Goal: Information Seeking & Learning: Check status

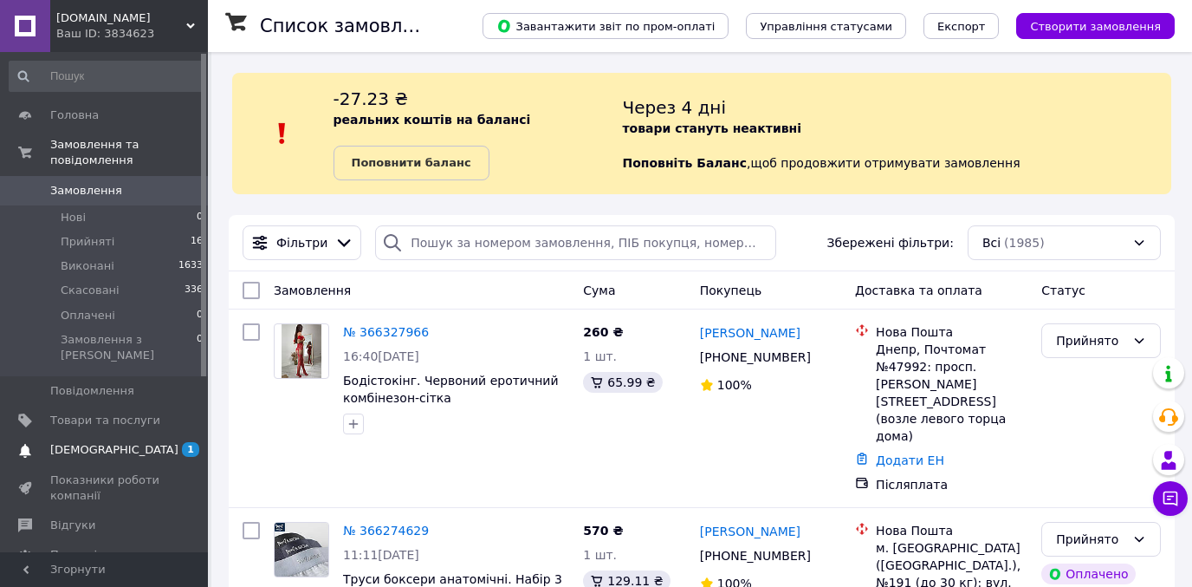
click at [113, 442] on span "[DEMOGRAPHIC_DATA]" at bounding box center [114, 450] width 128 height 16
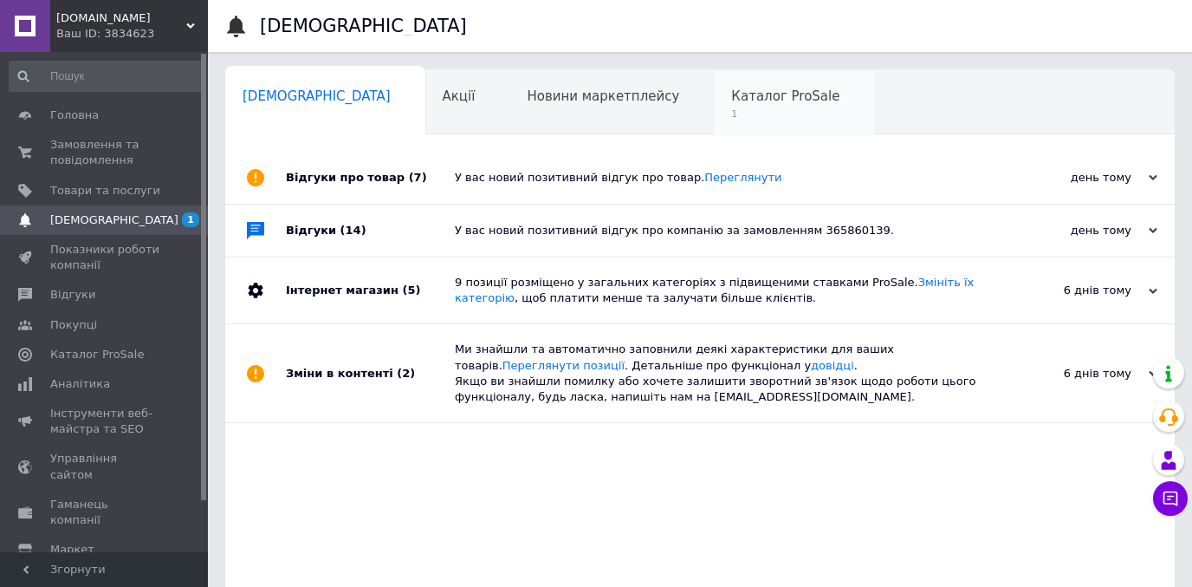
click at [731, 96] on span "Каталог ProSale" at bounding box center [785, 96] width 108 height 16
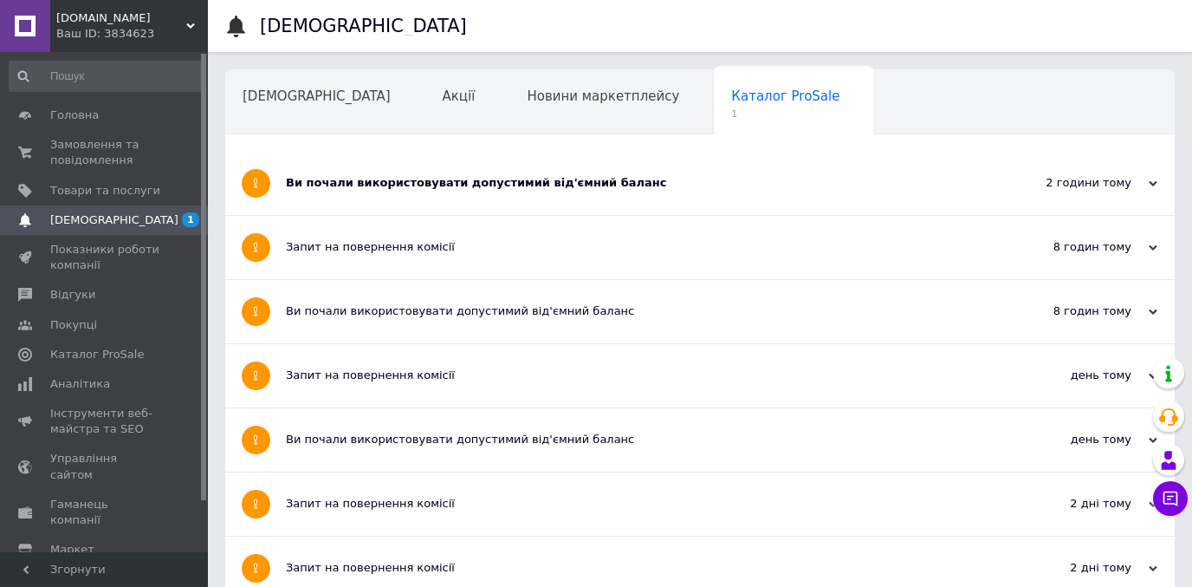
click at [515, 191] on div "Ви почали використовувати допустимий від'ємний баланс" at bounding box center [635, 183] width 698 height 16
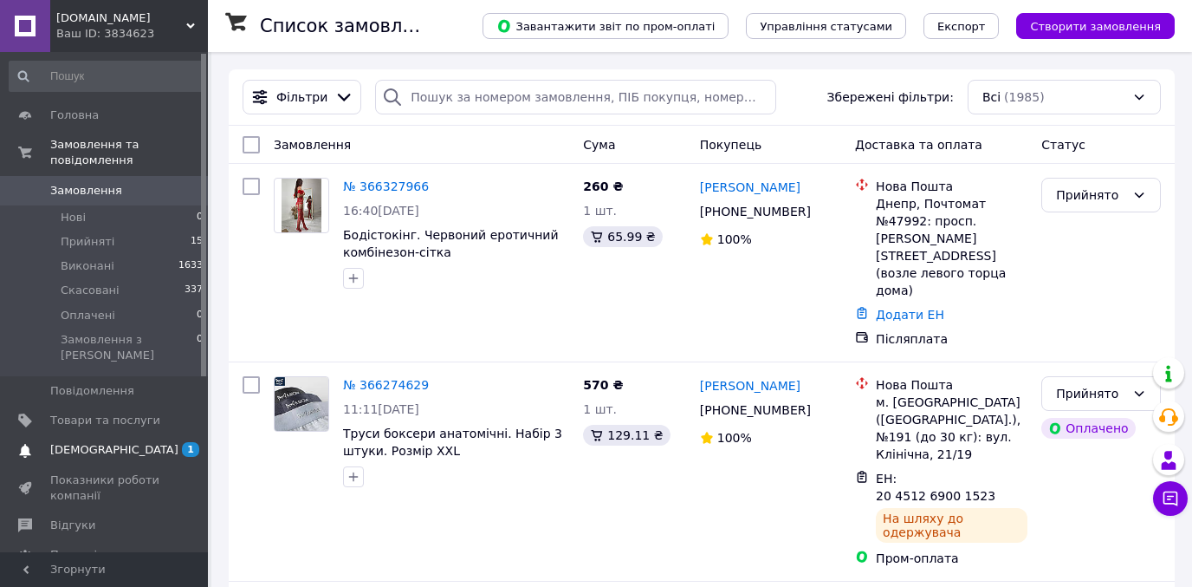
click at [111, 442] on span "[DEMOGRAPHIC_DATA]" at bounding box center [114, 450] width 128 height 16
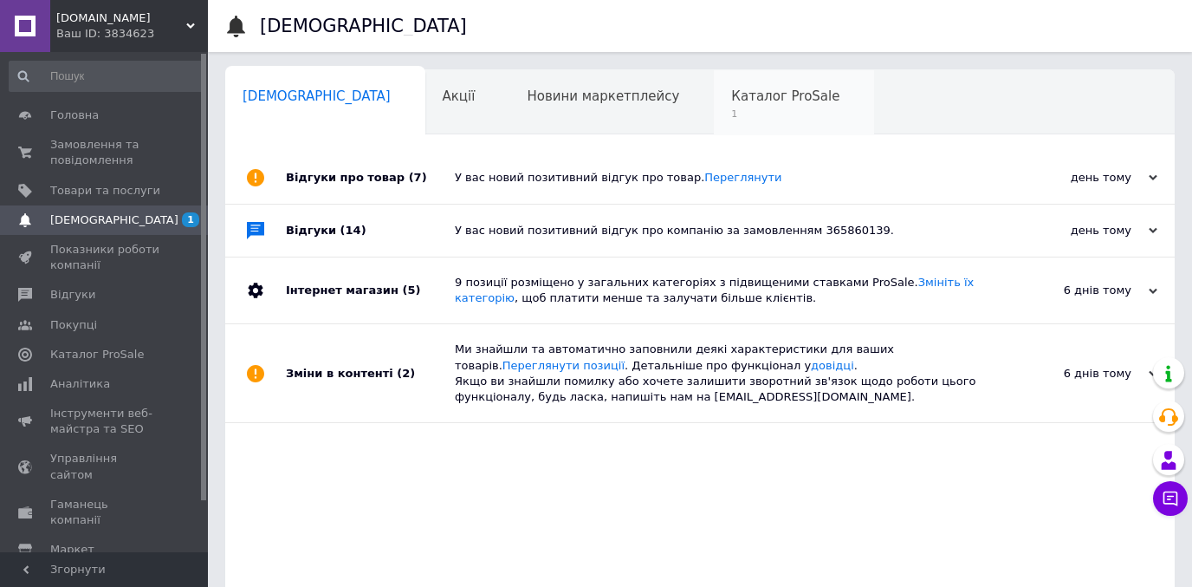
click at [731, 100] on span "Каталог ProSale" at bounding box center [785, 96] width 108 height 16
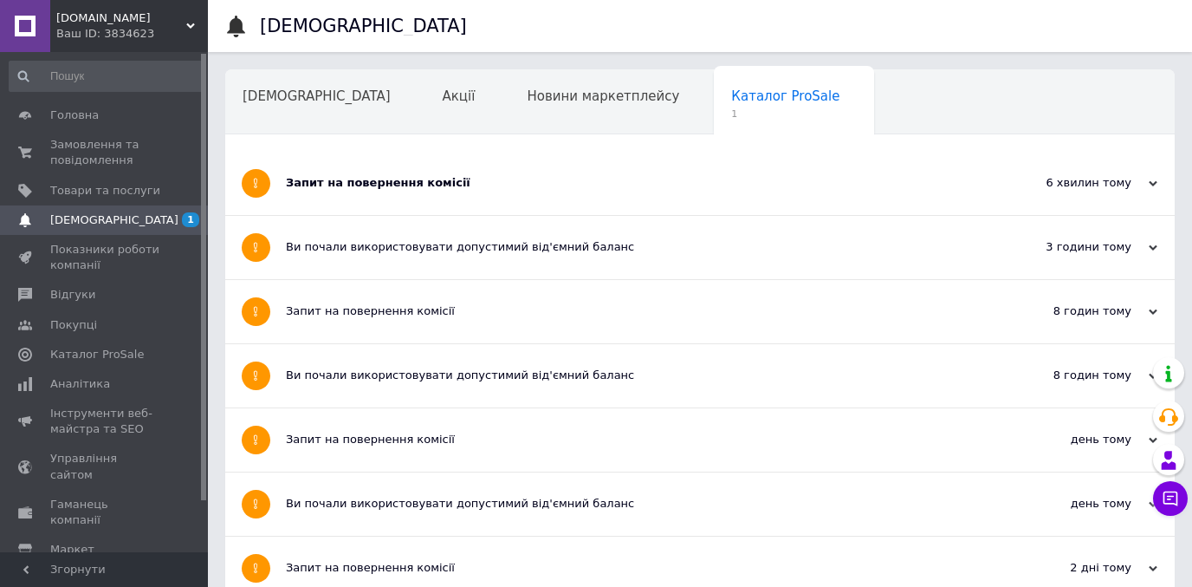
click at [443, 184] on div "Запит на повернення комісії" at bounding box center [635, 183] width 698 height 16
